Goal: Obtain resource: Download file/media

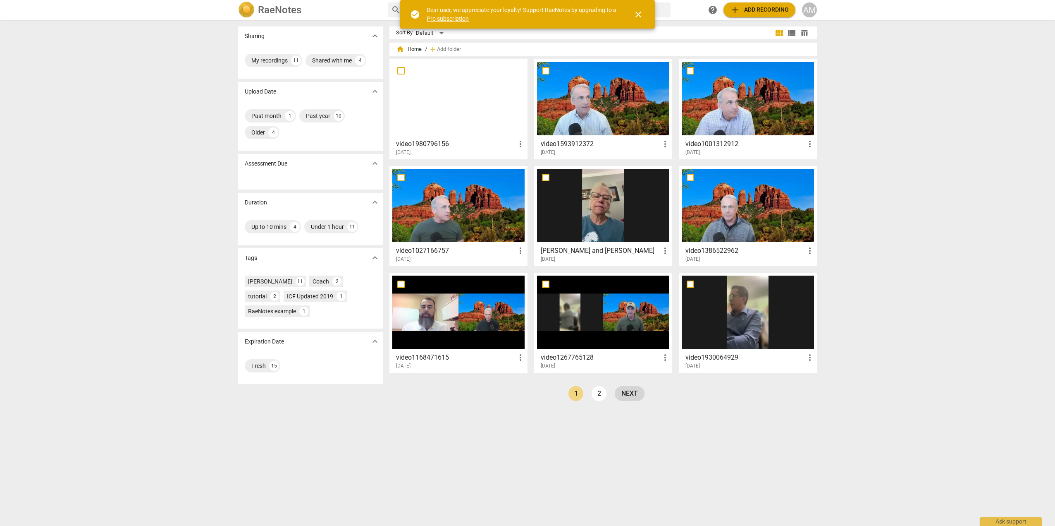
click at [632, 393] on link "next" at bounding box center [630, 393] width 30 height 15
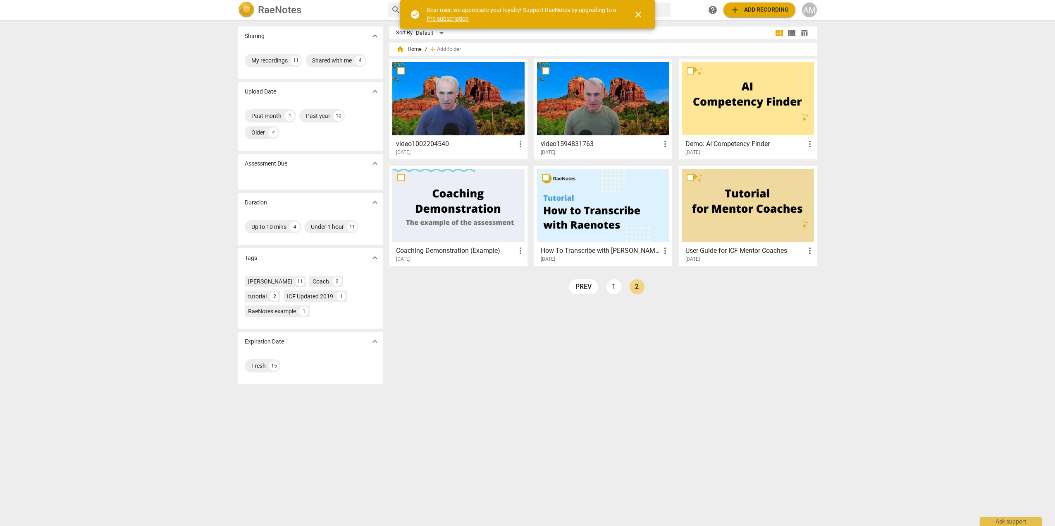
click at [446, 90] on div at bounding box center [458, 98] width 132 height 73
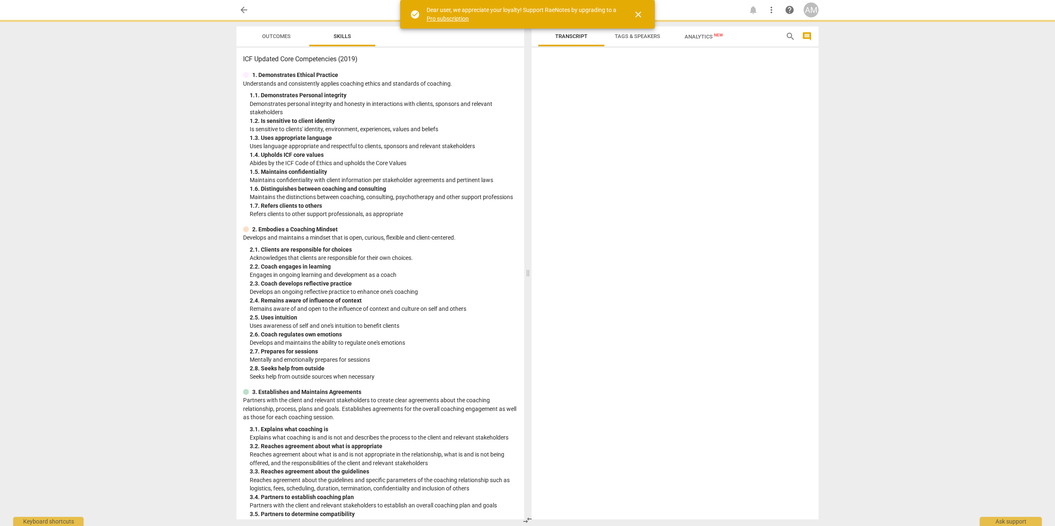
click at [446, 90] on div "1. Demonstrates Ethical Practice Understands and consistently applies coaching …" at bounding box center [380, 145] width 275 height 148
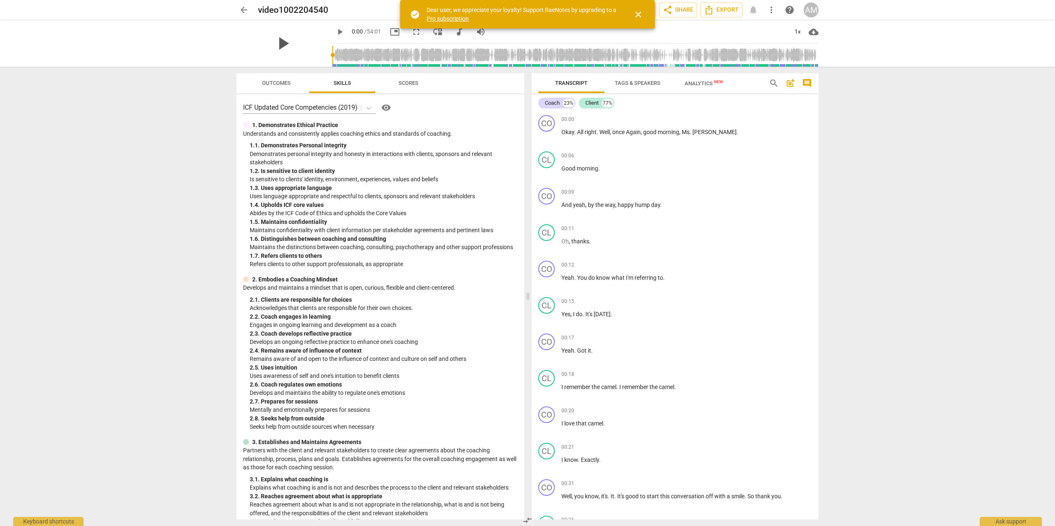
click at [284, 48] on span "play_arrow" at bounding box center [283, 44] width 22 height 22
click at [277, 45] on span "pause" at bounding box center [283, 44] width 22 height 22
type input "8"
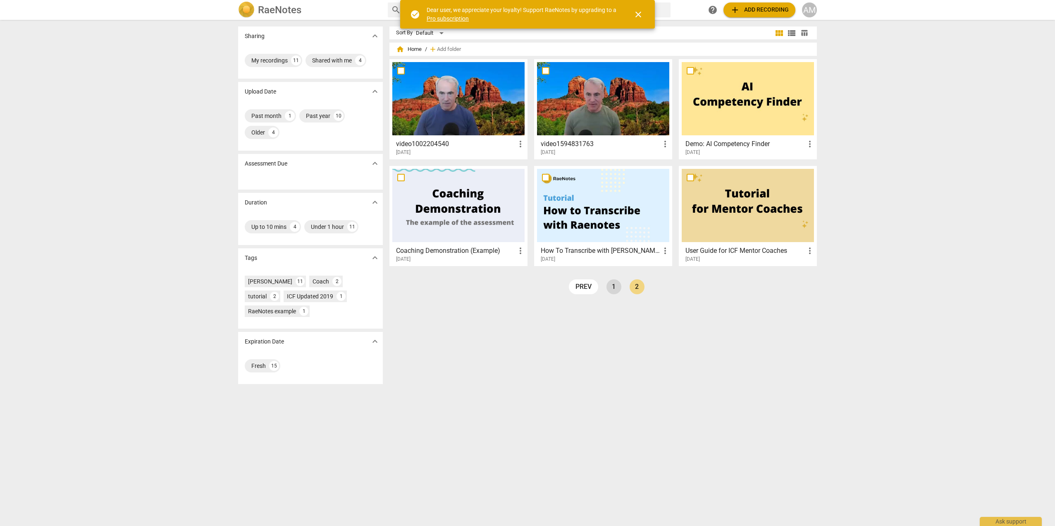
click at [610, 284] on link "1" at bounding box center [614, 286] width 15 height 15
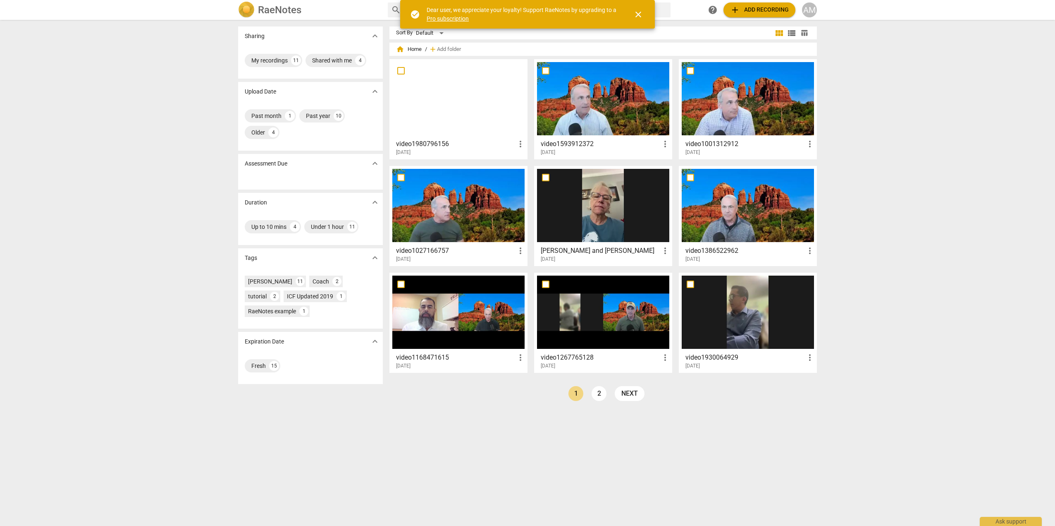
click at [761, 212] on div at bounding box center [748, 205] width 132 height 73
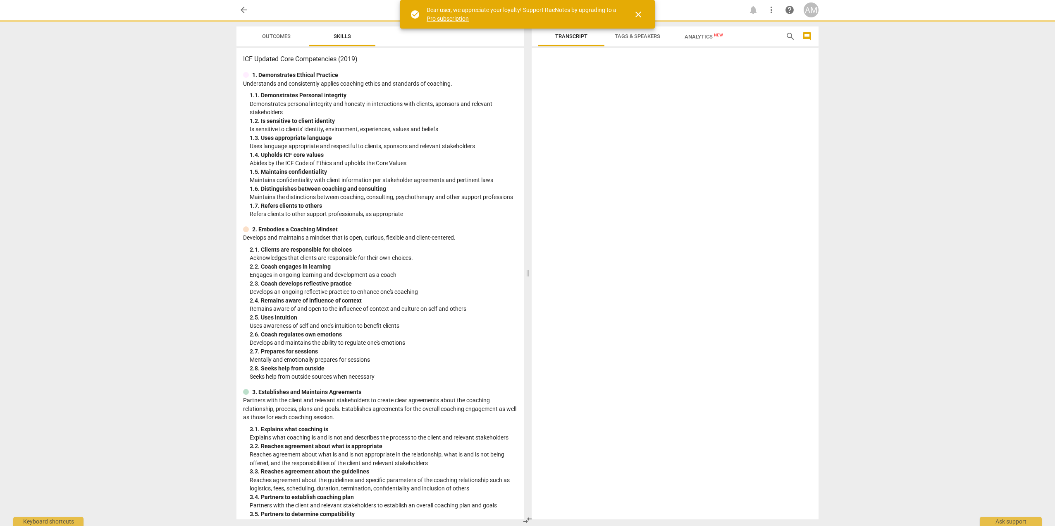
click at [761, 212] on div at bounding box center [675, 285] width 287 height 468
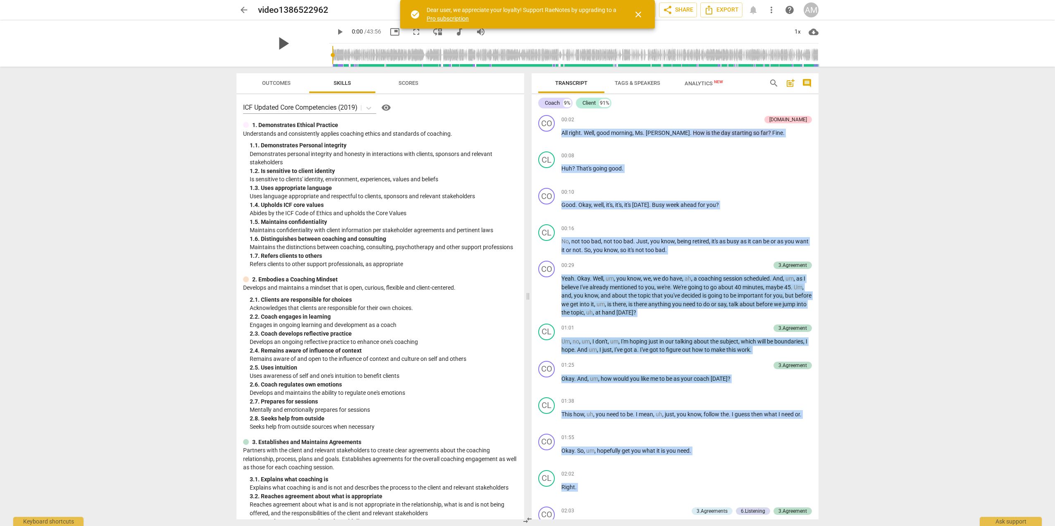
click at [279, 42] on span "play_arrow" at bounding box center [283, 44] width 22 height 22
click at [279, 42] on span "pause" at bounding box center [283, 44] width 22 height 22
type input "7"
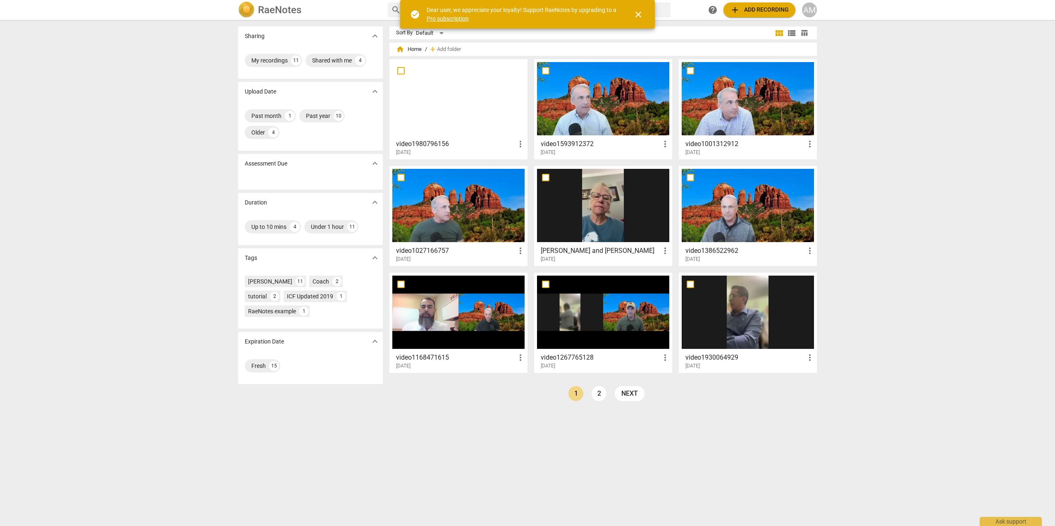
click at [438, 201] on div at bounding box center [458, 205] width 132 height 73
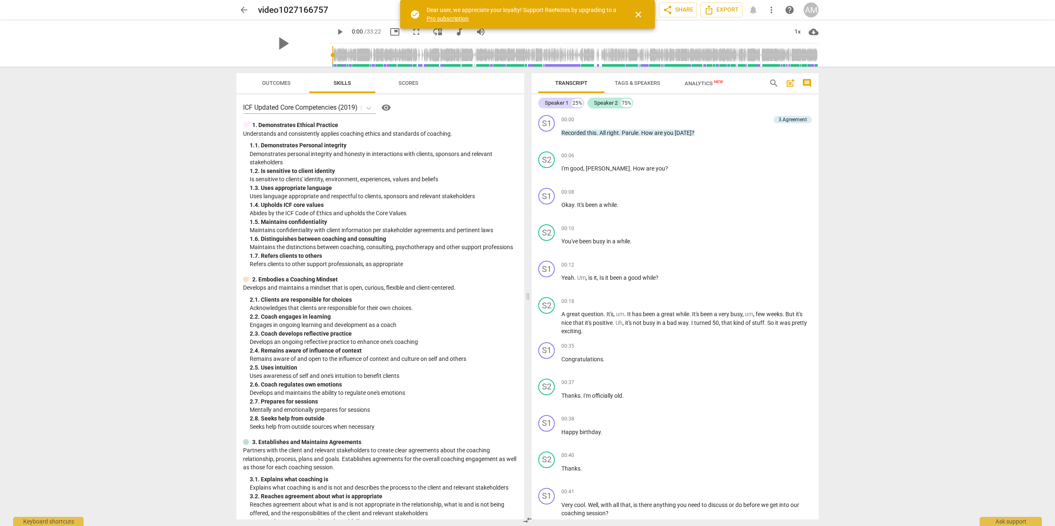
type input "63"
click at [338, 55] on input "range" at bounding box center [575, 55] width 486 height 26
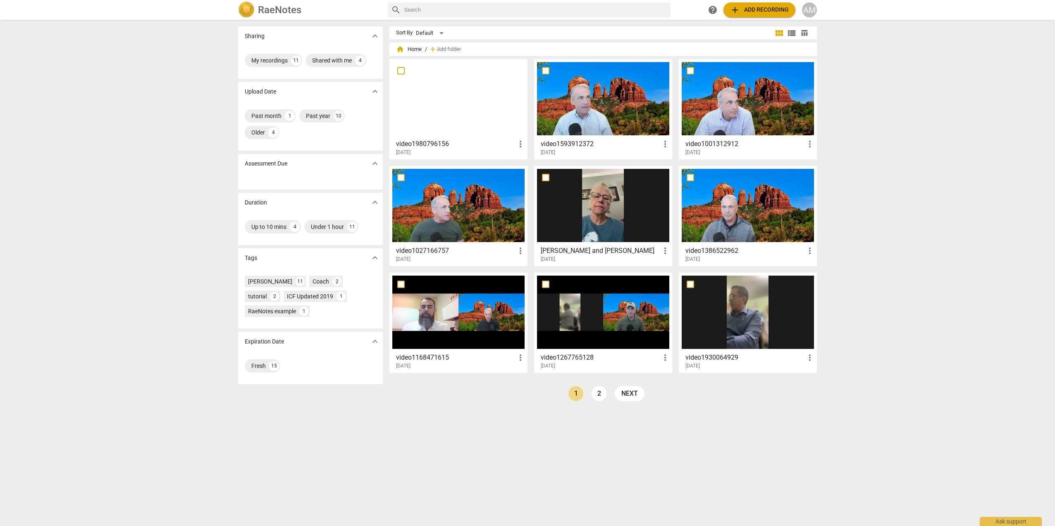
click at [743, 115] on div at bounding box center [748, 98] width 132 height 73
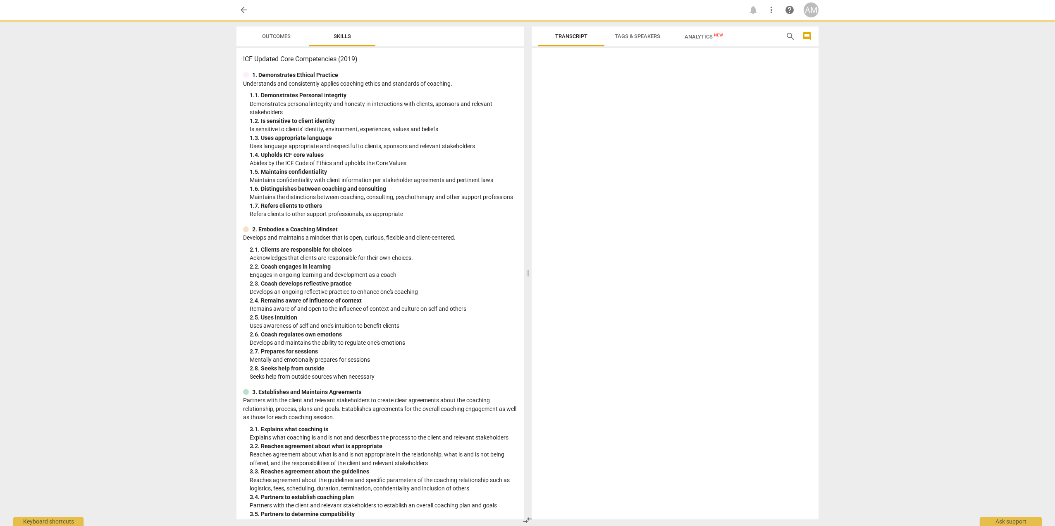
click at [743, 115] on div at bounding box center [675, 285] width 287 height 468
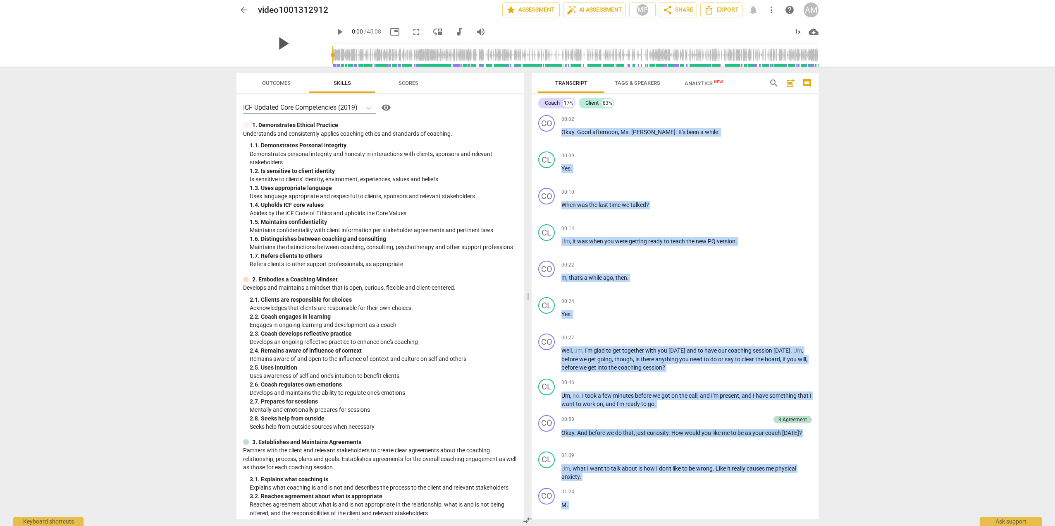
click at [277, 41] on span "play_arrow" at bounding box center [283, 44] width 22 height 22
click at [276, 42] on span "pause" at bounding box center [283, 44] width 22 height 22
type input "12"
click at [679, 12] on span "share Share" at bounding box center [678, 10] width 31 height 10
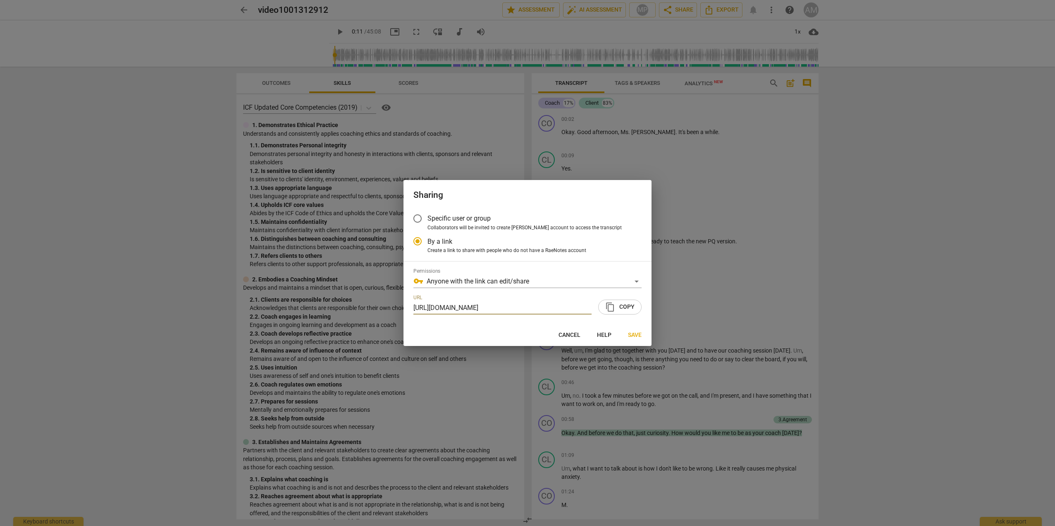
click at [623, 304] on span "content_copy Copy" at bounding box center [619, 307] width 29 height 10
click at [569, 337] on span "Cancel" at bounding box center [570, 335] width 22 height 8
radio input "false"
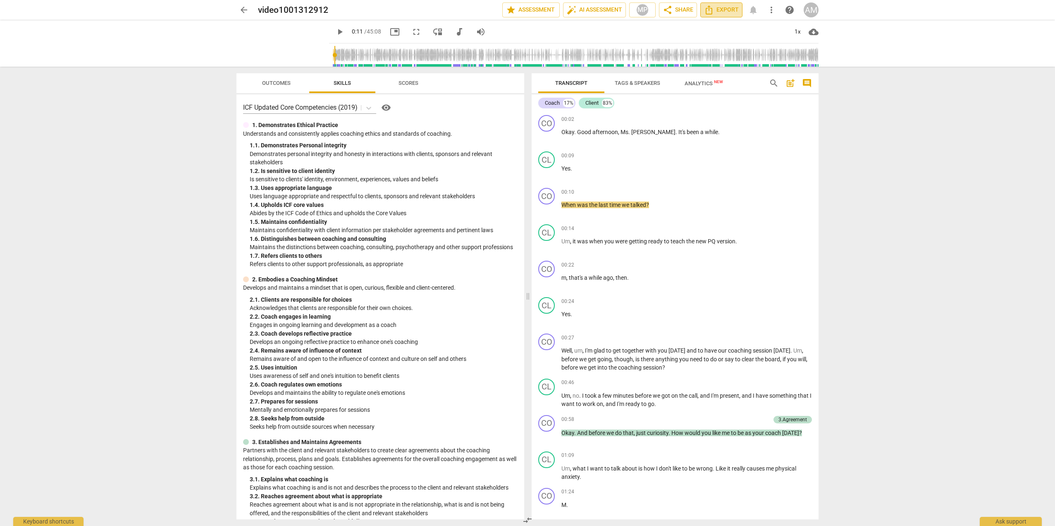
click at [722, 10] on span "Export" at bounding box center [721, 10] width 35 height 10
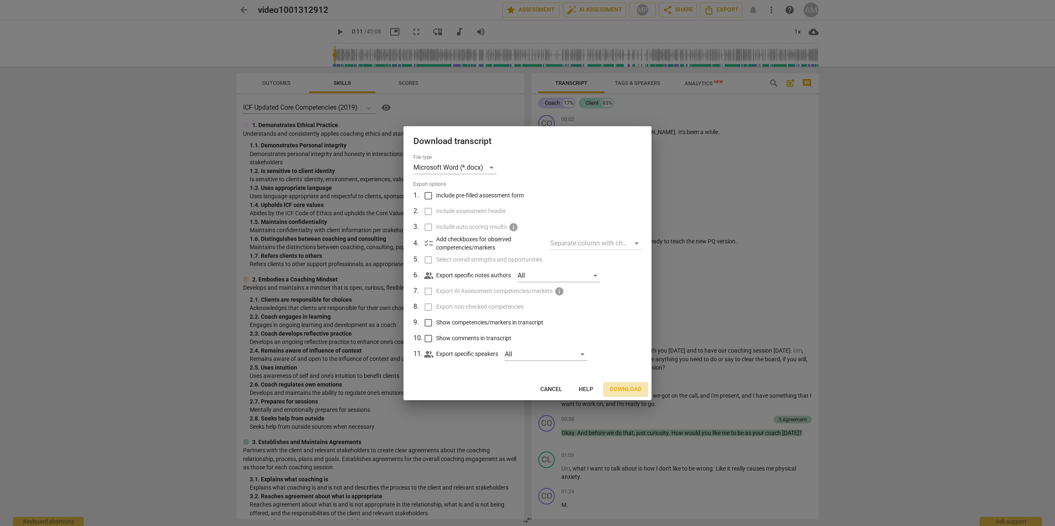
click at [629, 388] on span "Download" at bounding box center [626, 389] width 32 height 8
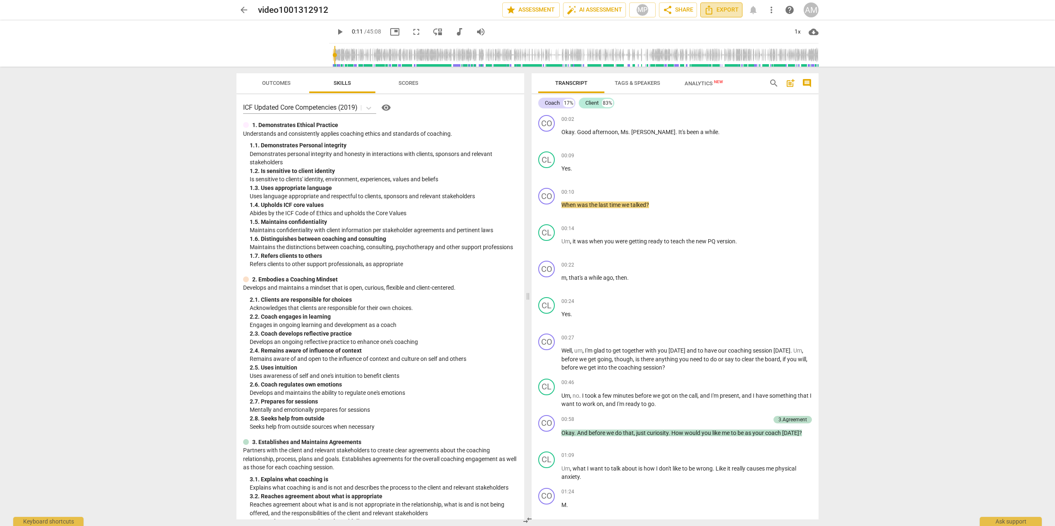
click at [727, 12] on span "Export" at bounding box center [721, 10] width 35 height 10
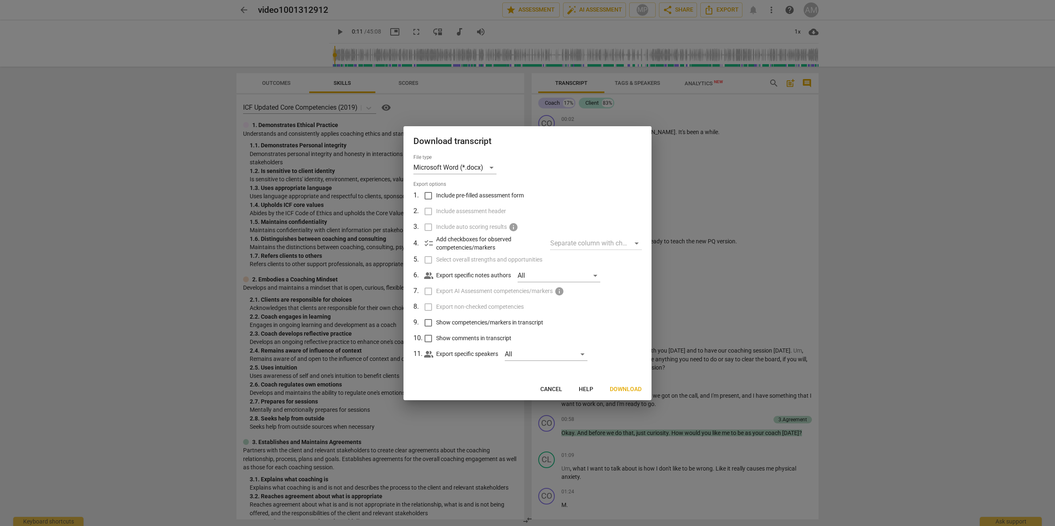
click at [1010, 259] on div at bounding box center [527, 263] width 1055 height 526
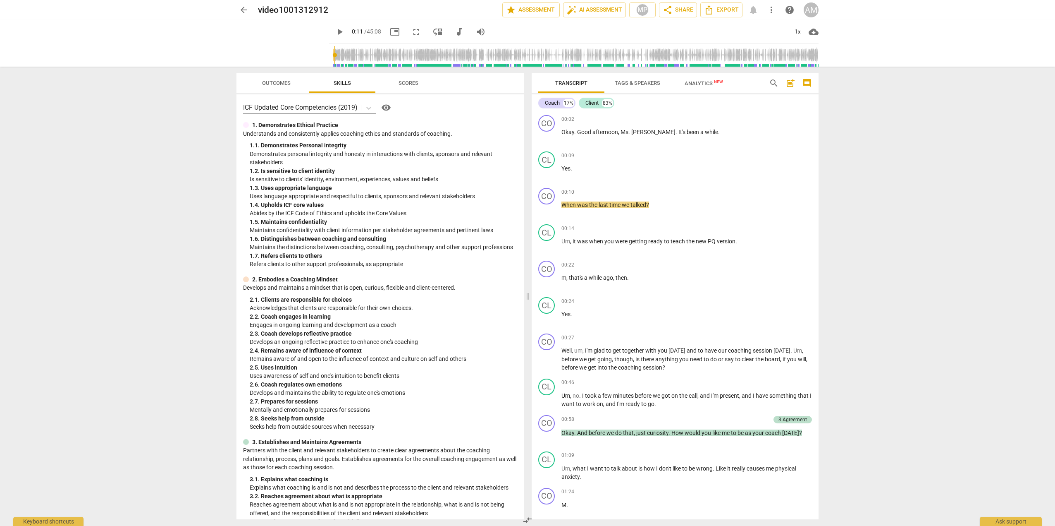
type input "12"
